Goal: Task Accomplishment & Management: Manage account settings

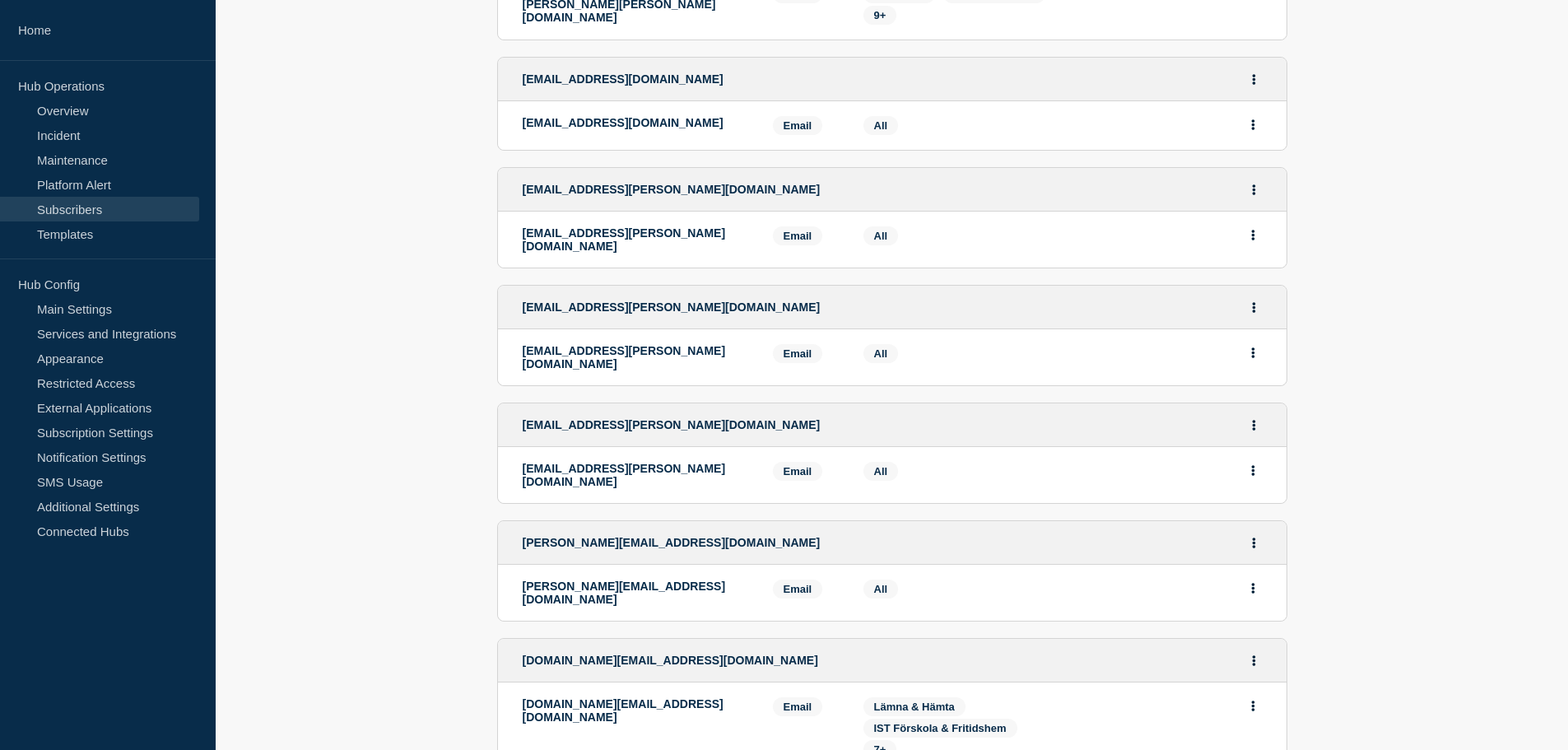
scroll to position [2862, 0]
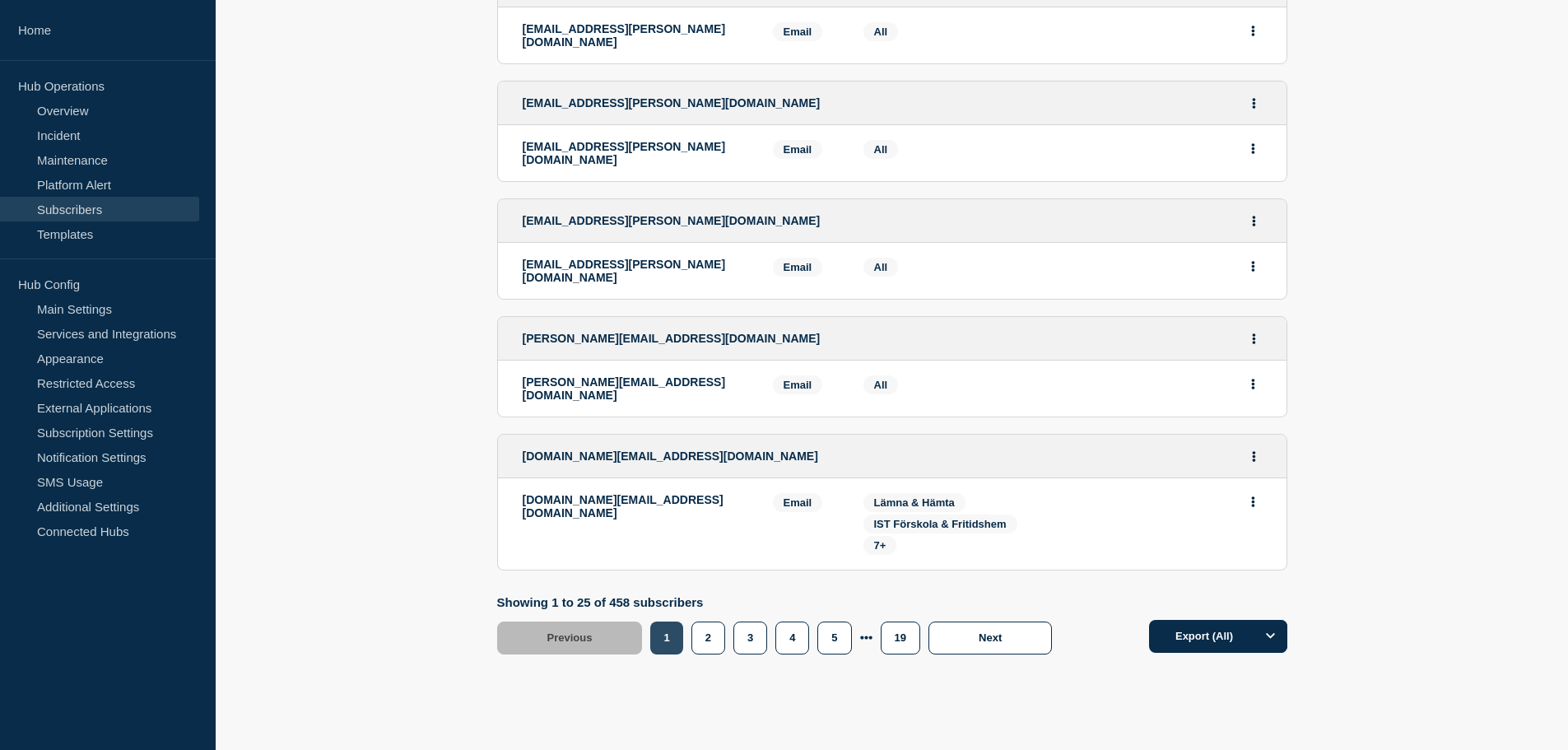
click at [677, 621] on button "1" at bounding box center [666, 638] width 32 height 33
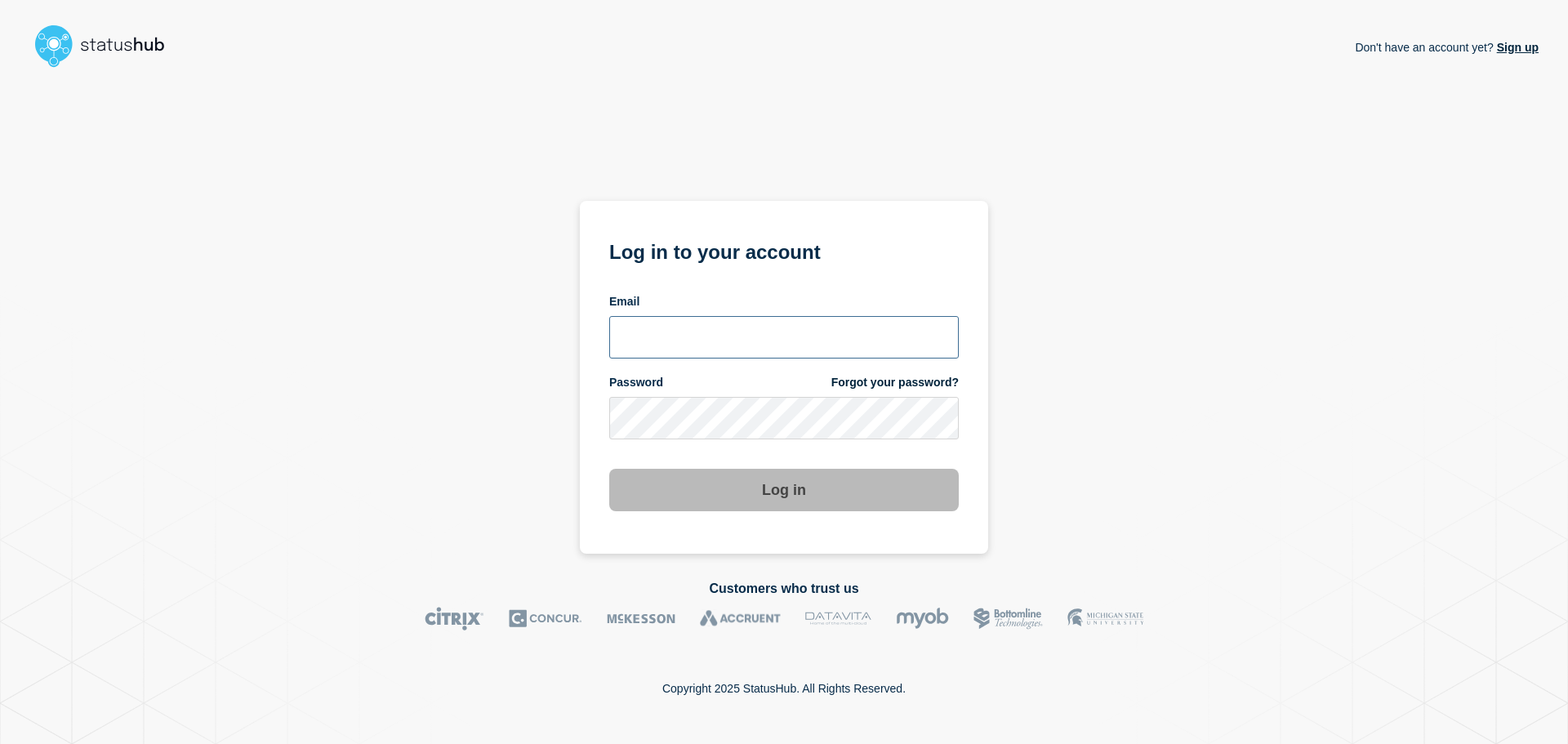
type input "amra.eljami@ist.com"
click at [719, 500] on button "Log in" at bounding box center [784, 489] width 350 height 43
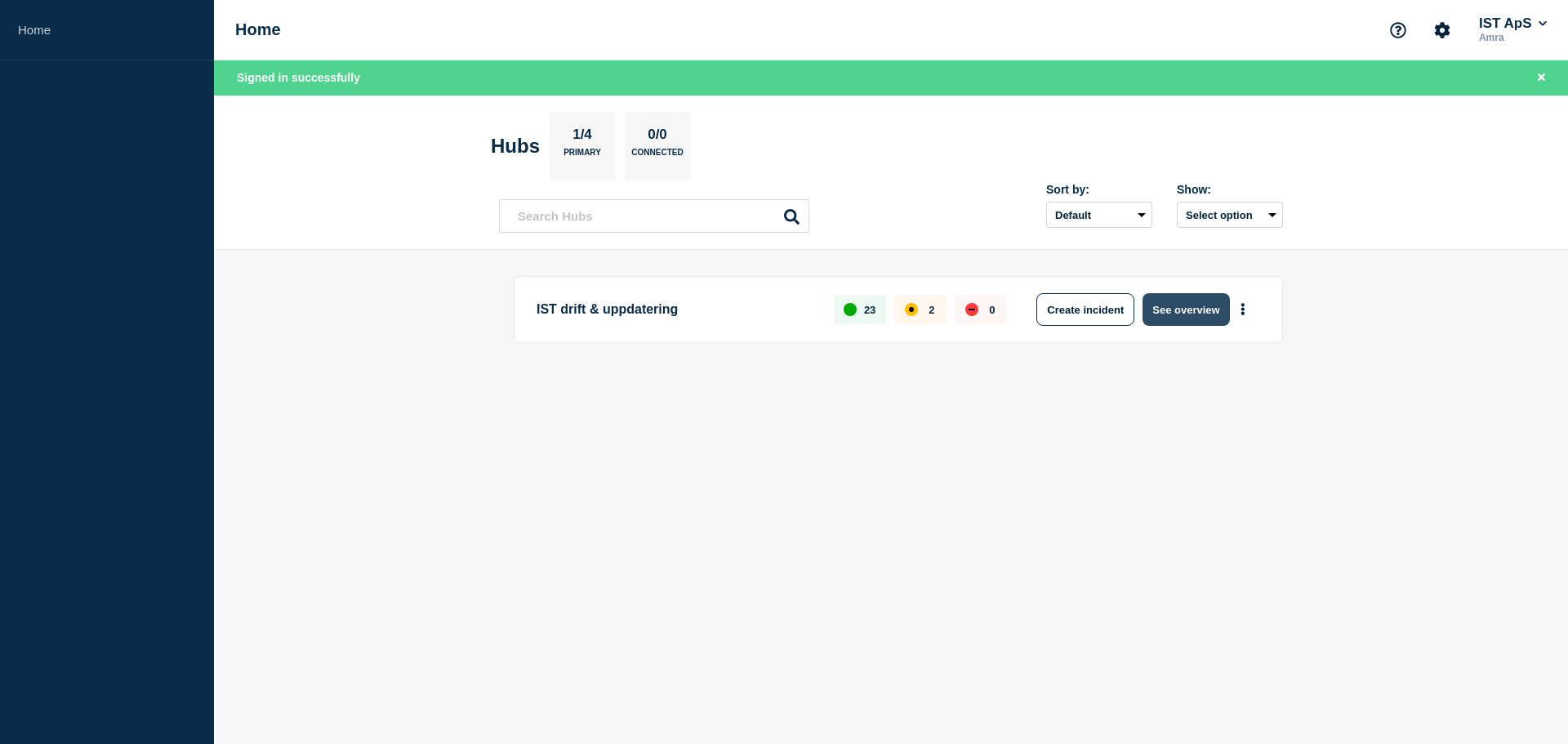
click at [1162, 304] on button "See overview" at bounding box center [1186, 310] width 87 height 33
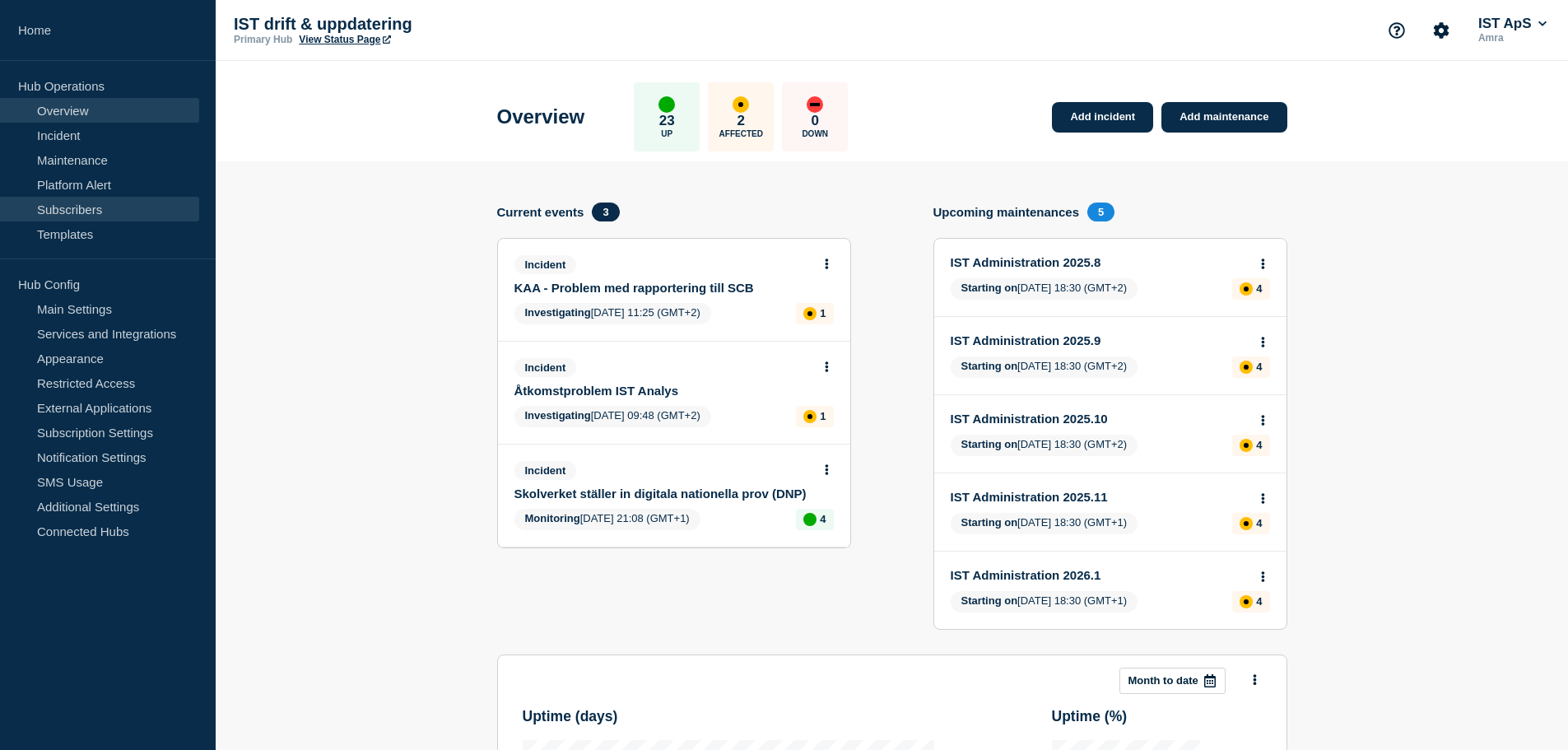
click at [86, 215] on link "Subscribers" at bounding box center [100, 208] width 199 height 25
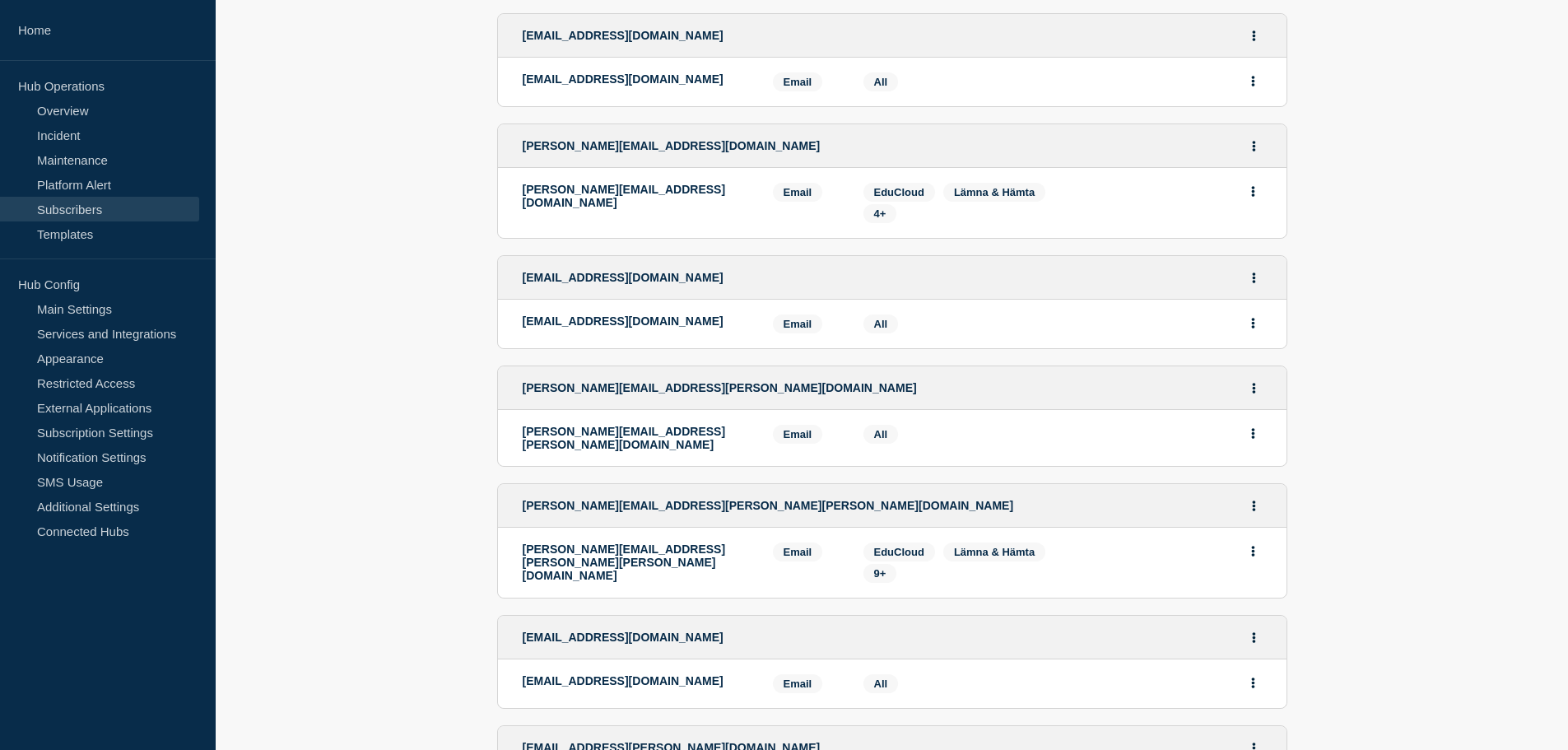
scroll to position [2140, 0]
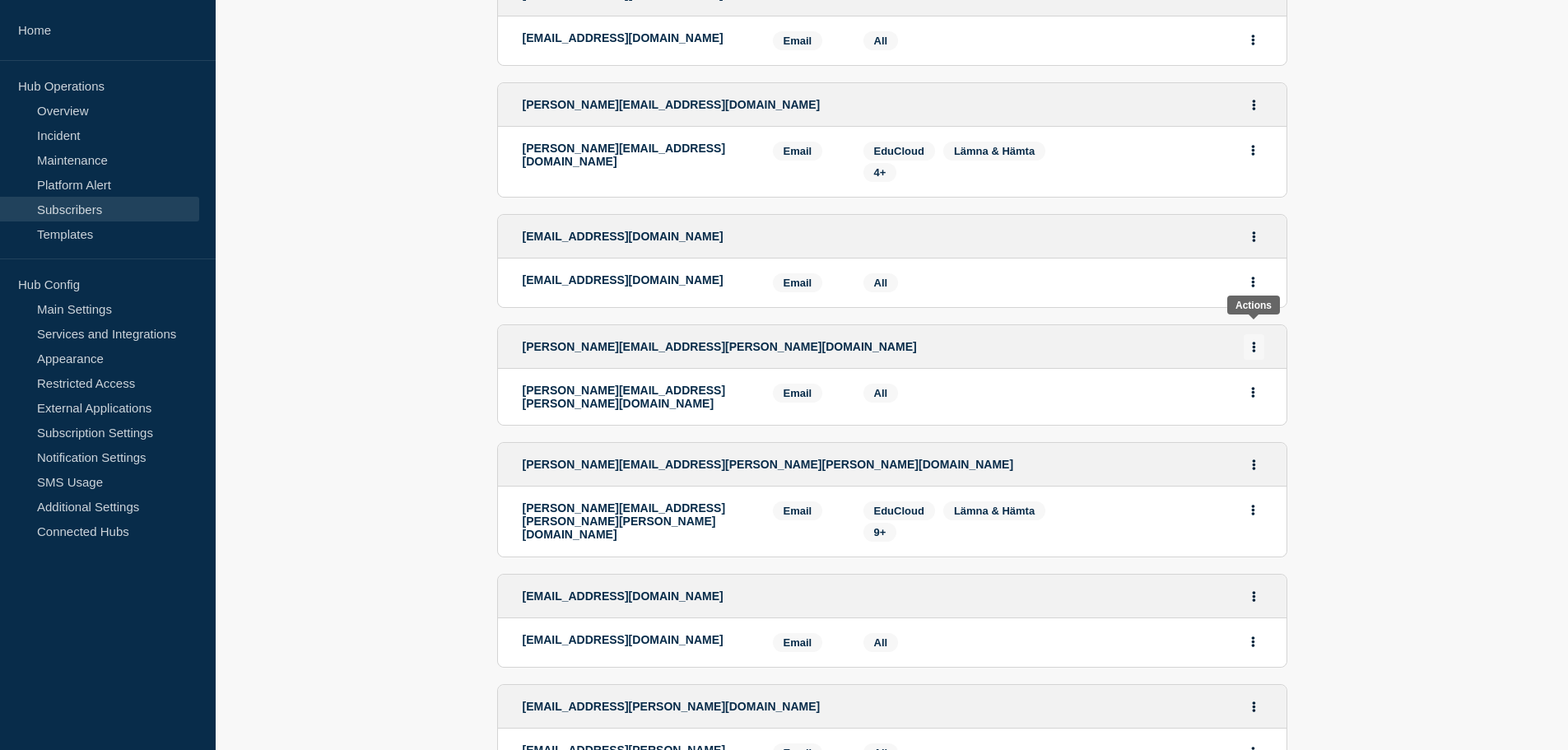
click at [1257, 334] on button "Actions" at bounding box center [1254, 347] width 21 height 26
click at [1257, 409] on button "Delete" at bounding box center [1254, 416] width 31 height 13
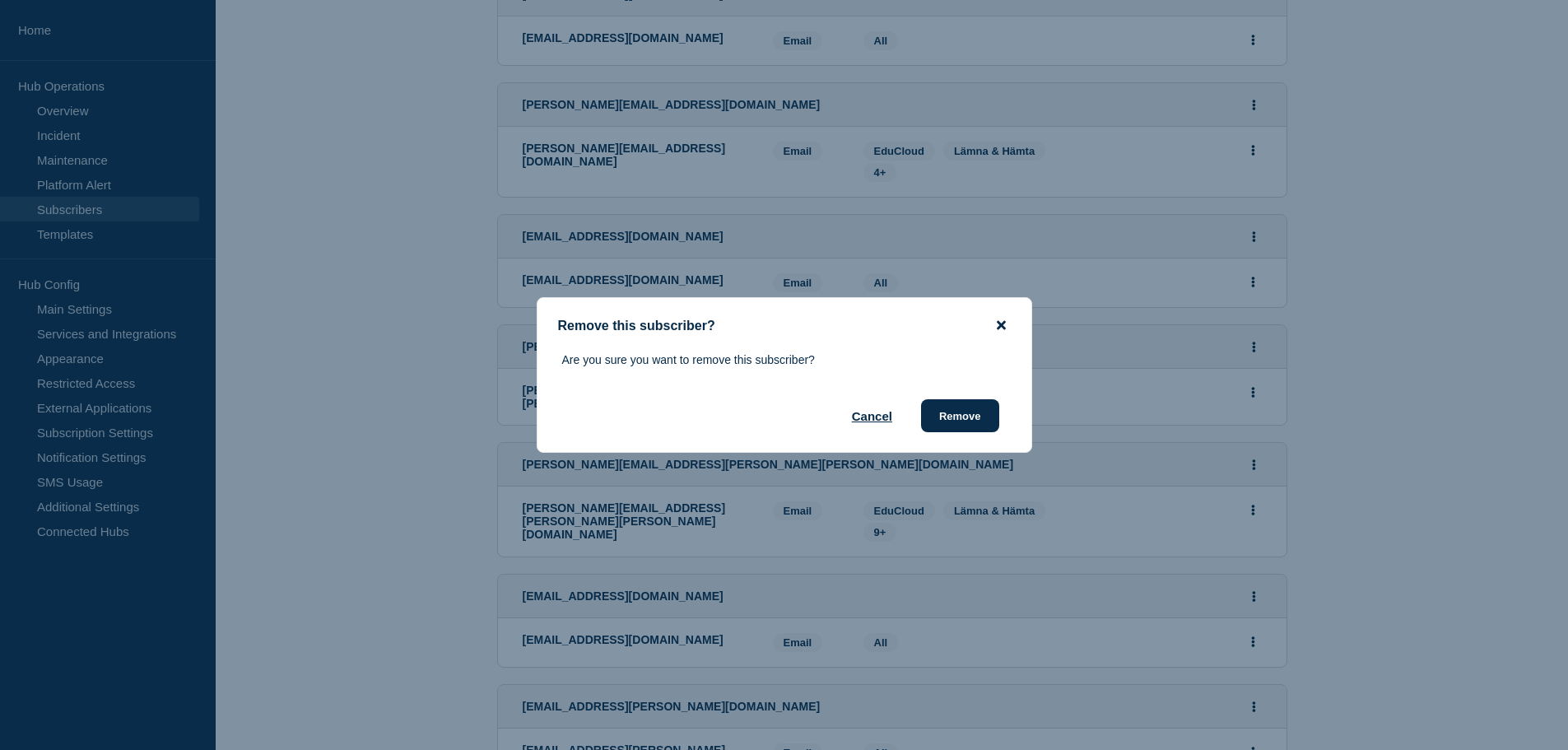
click at [996, 322] on icon "close button" at bounding box center [1001, 325] width 9 height 9
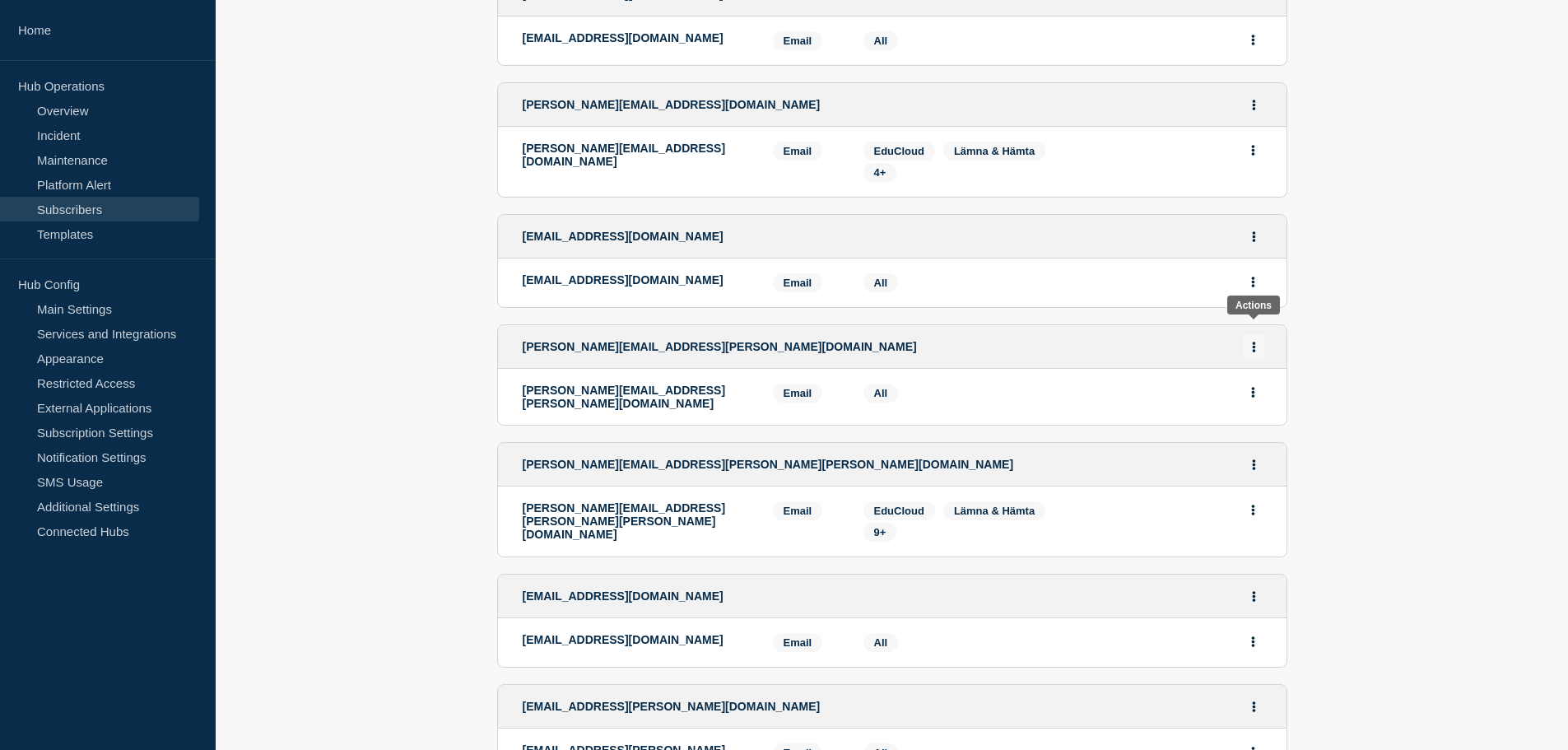
click at [1260, 334] on button "Actions" at bounding box center [1254, 347] width 21 height 26
click at [1243, 409] on button "Delete" at bounding box center [1254, 416] width 31 height 13
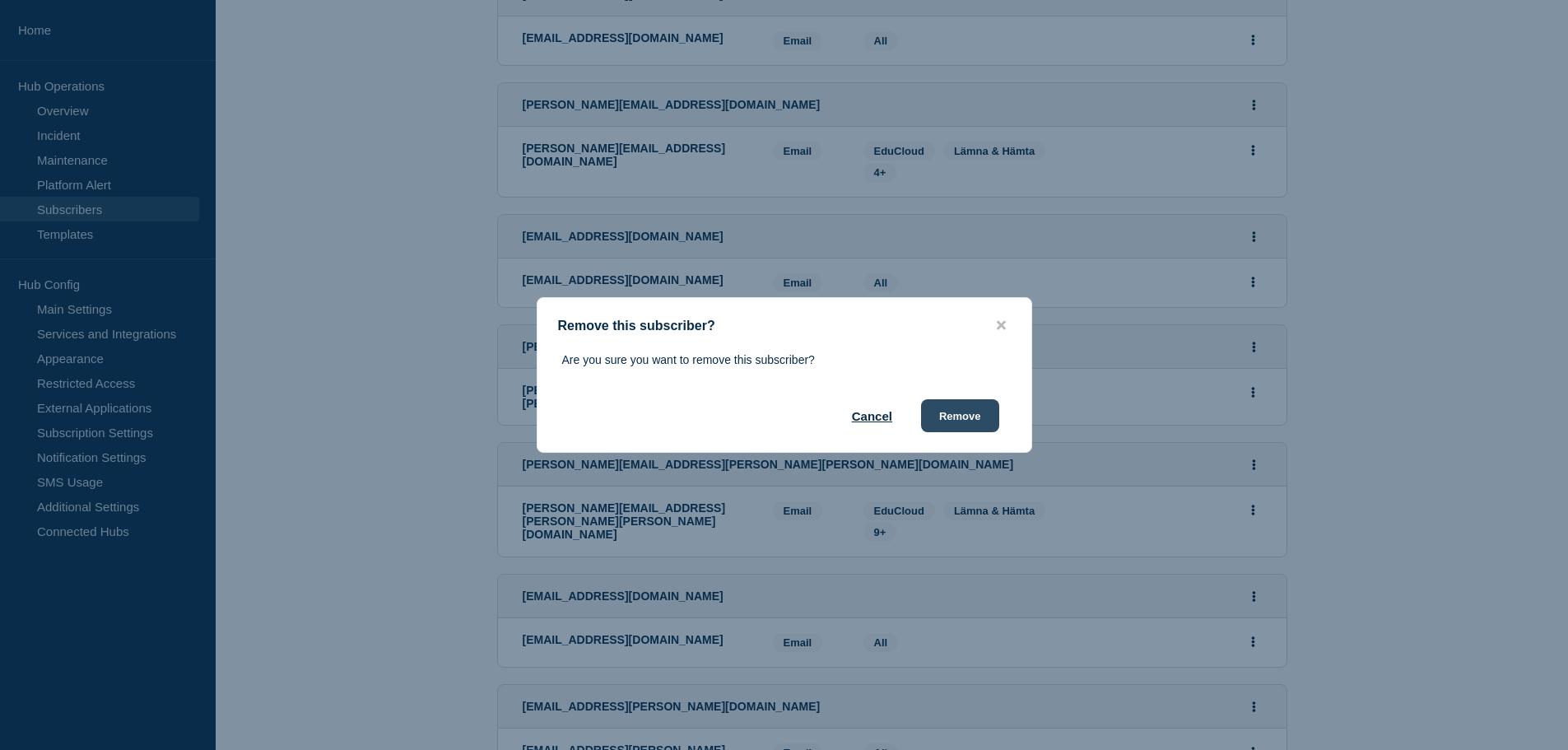
click at [980, 413] on button "Remove" at bounding box center [960, 416] width 79 height 33
